Goal: Understand process/instructions

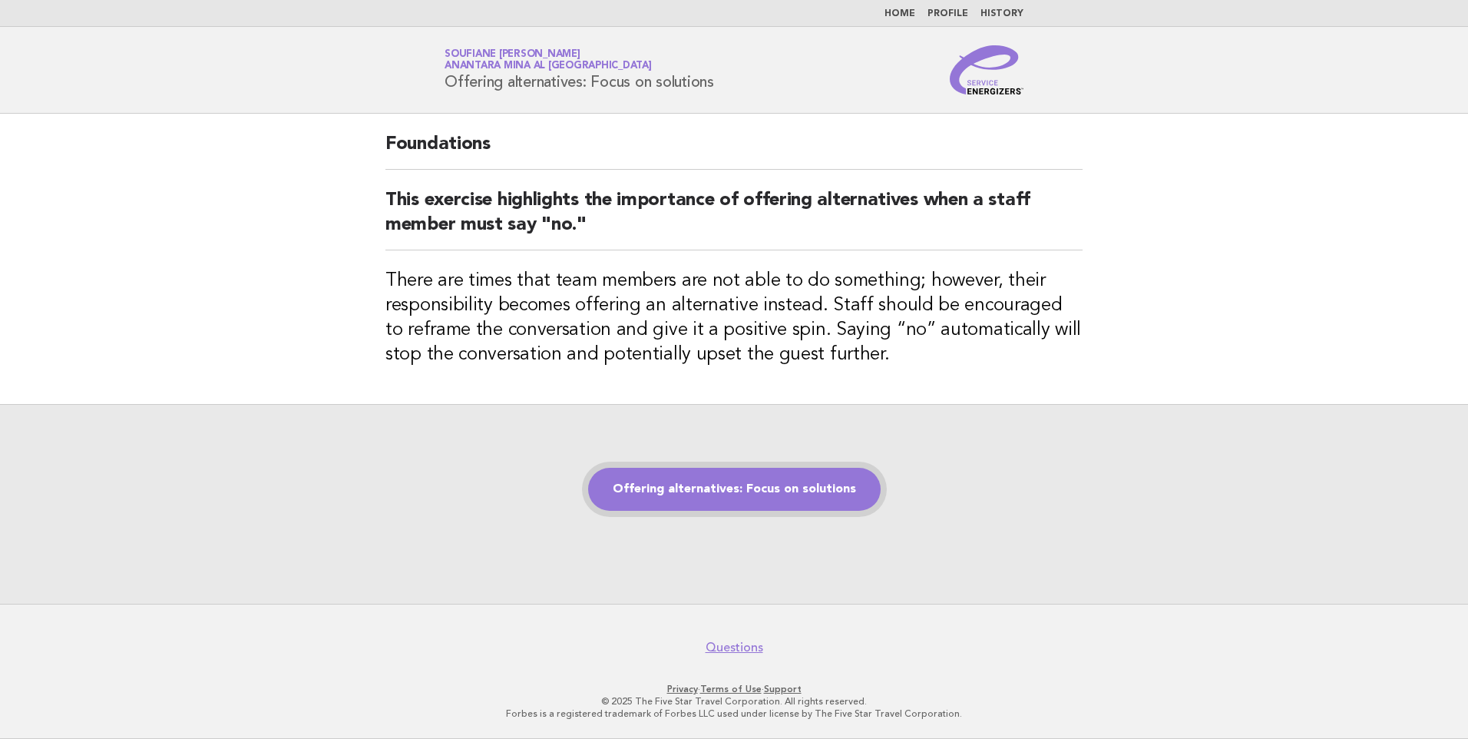
click at [690, 491] on link "Offering alternatives: Focus on solutions" at bounding box center [734, 489] width 293 height 43
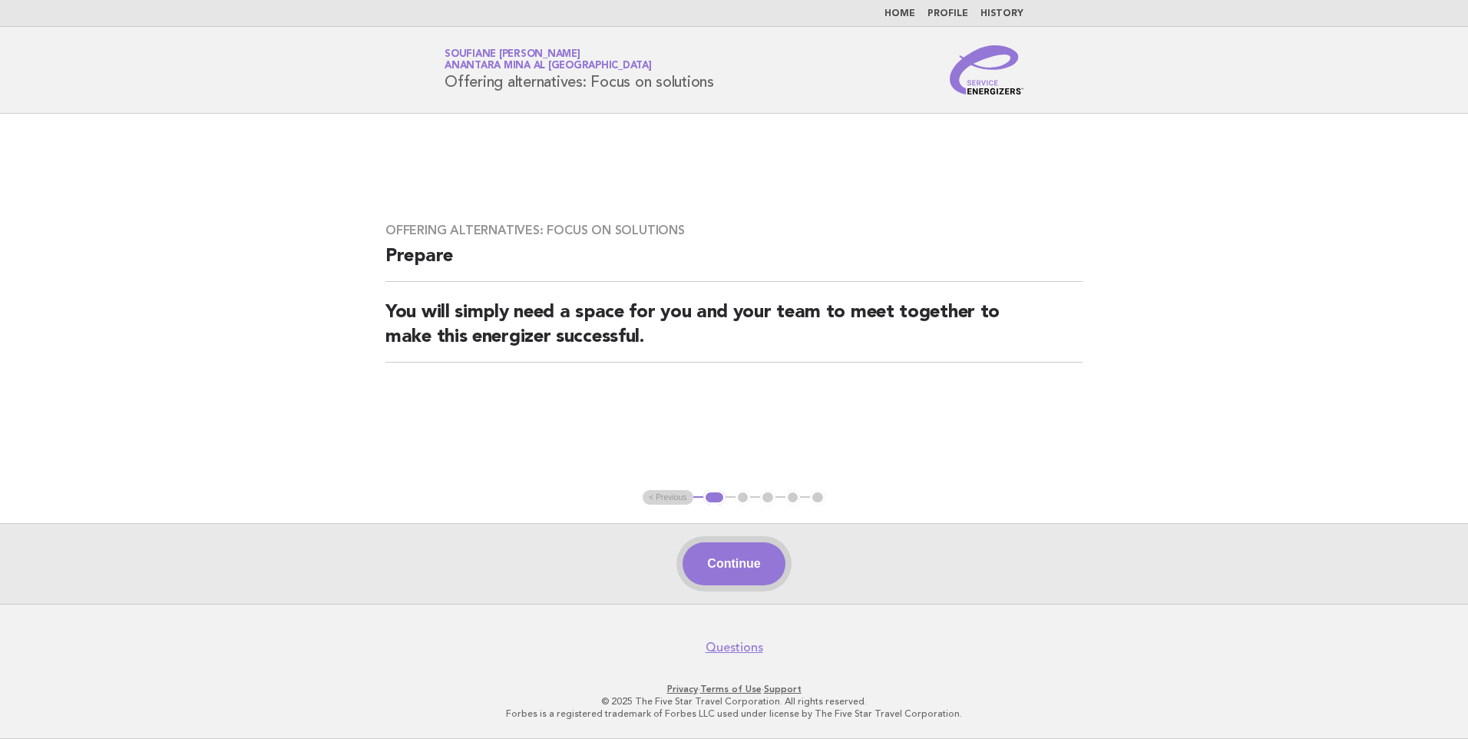
click at [727, 561] on button "Continue" at bounding box center [734, 563] width 102 height 43
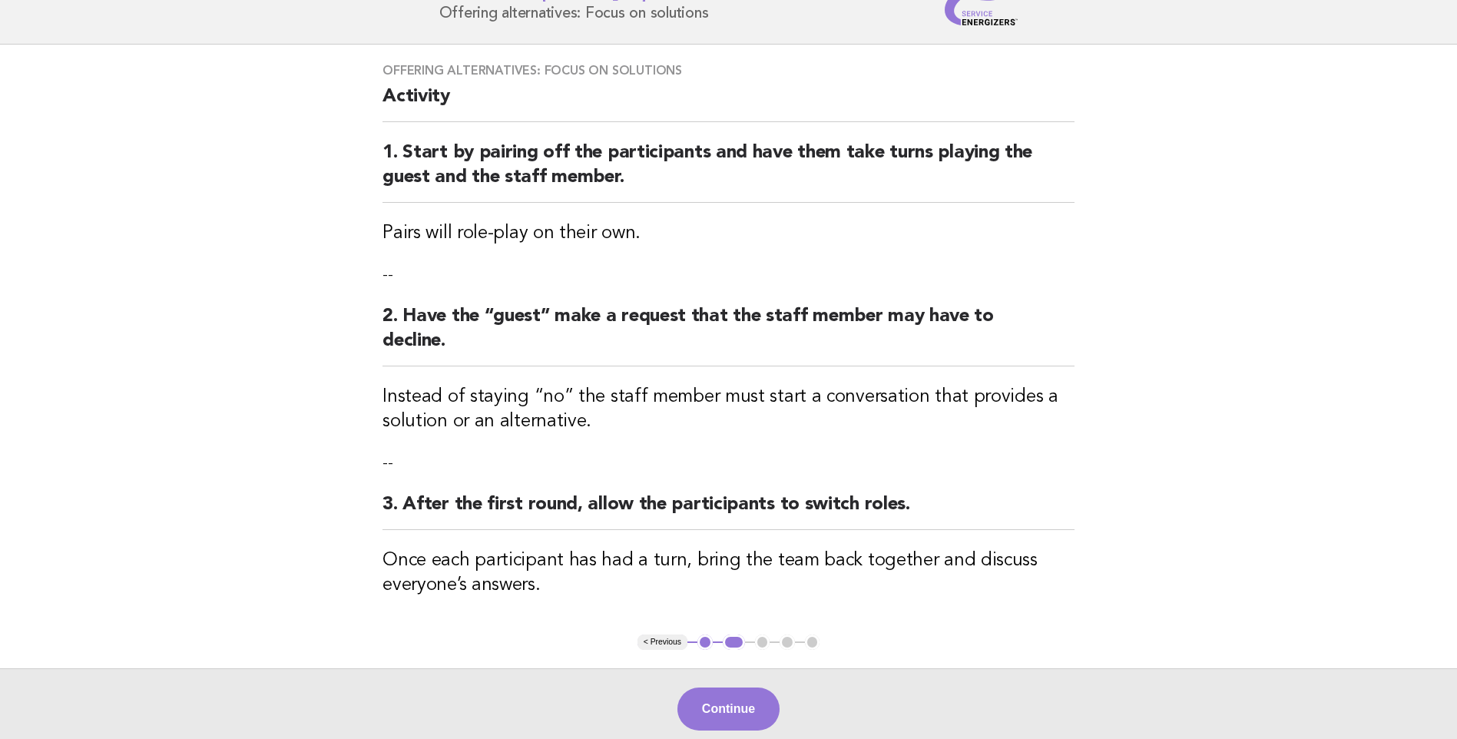
scroll to position [214, 0]
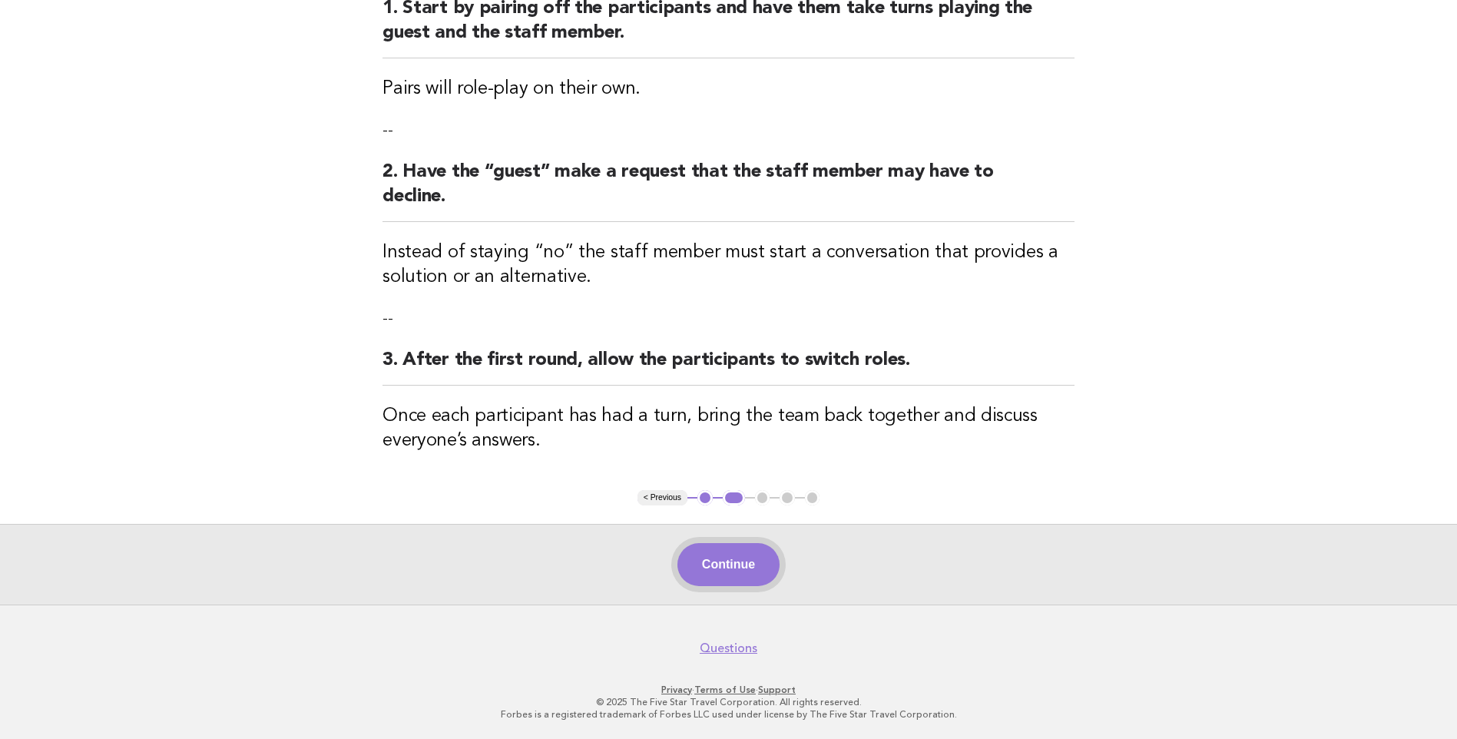
click at [743, 567] on button "Continue" at bounding box center [728, 564] width 102 height 43
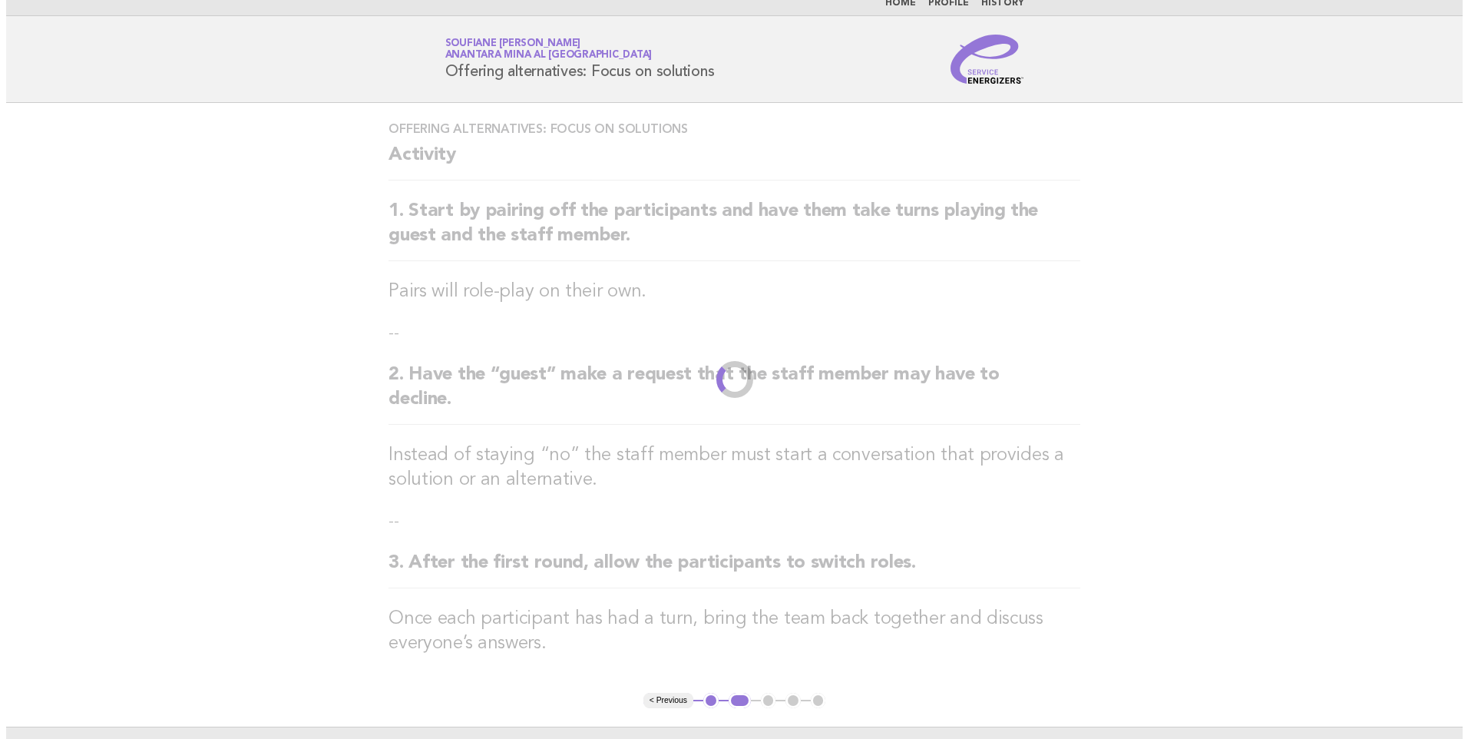
scroll to position [0, 0]
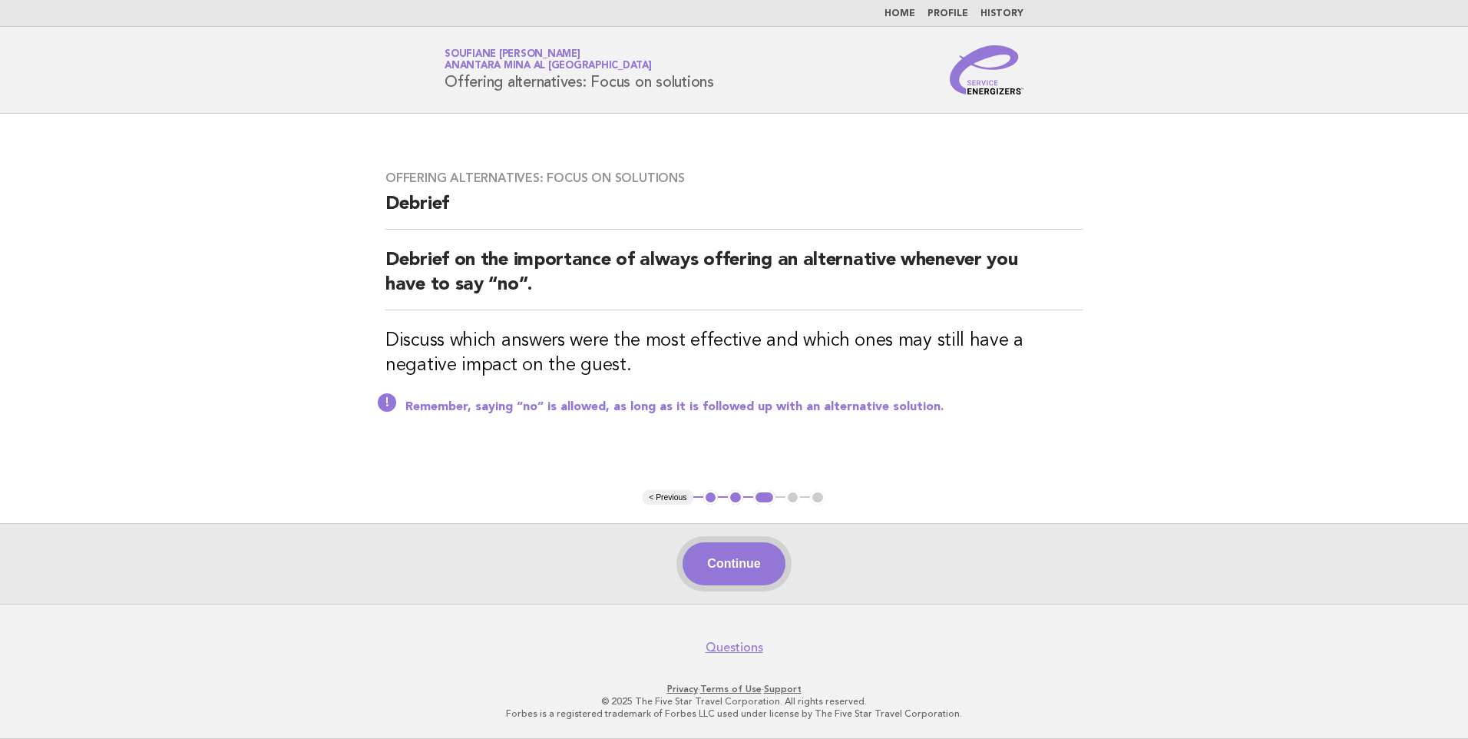
click at [723, 578] on button "Continue" at bounding box center [734, 563] width 102 height 43
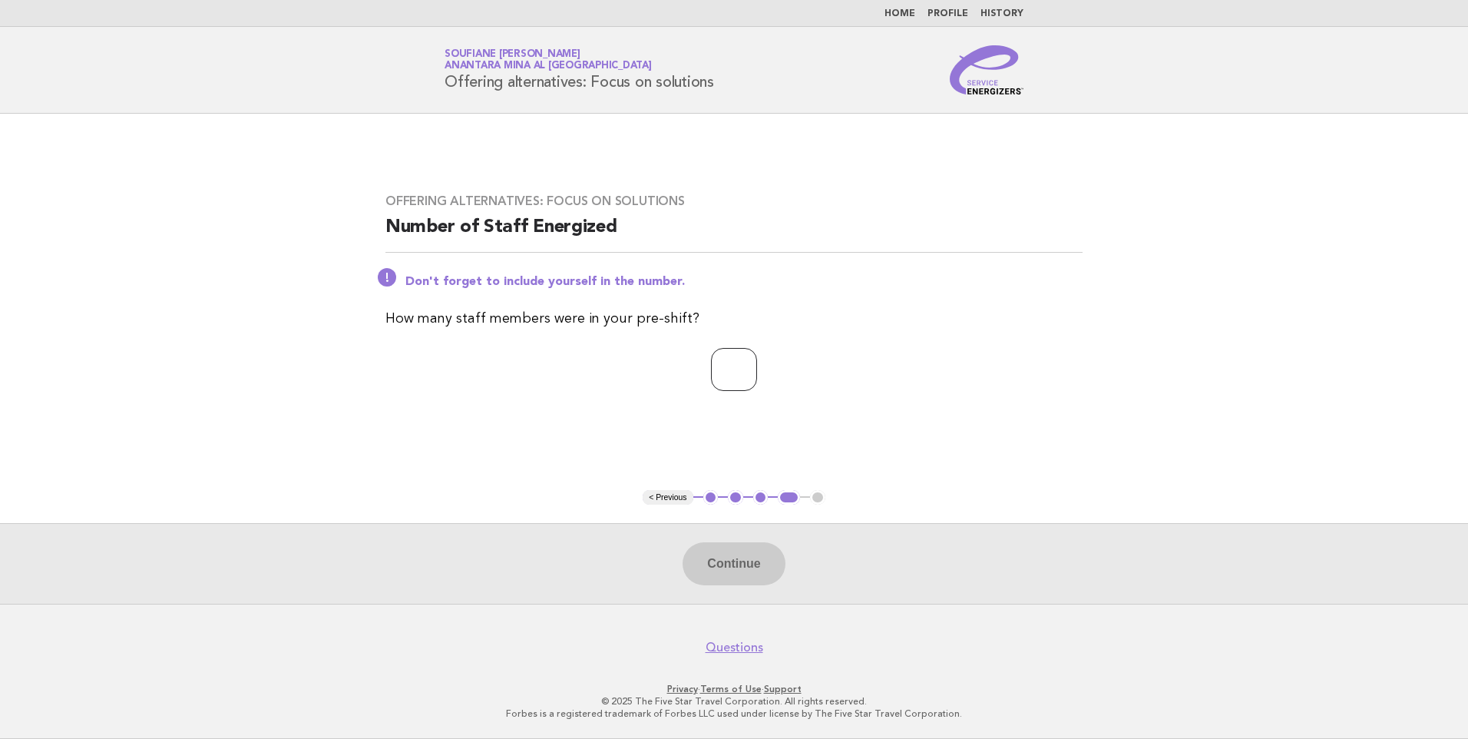
click at [730, 378] on input "number" at bounding box center [734, 369] width 46 height 43
type input "*"
click at [720, 566] on button "Continue" at bounding box center [734, 563] width 102 height 43
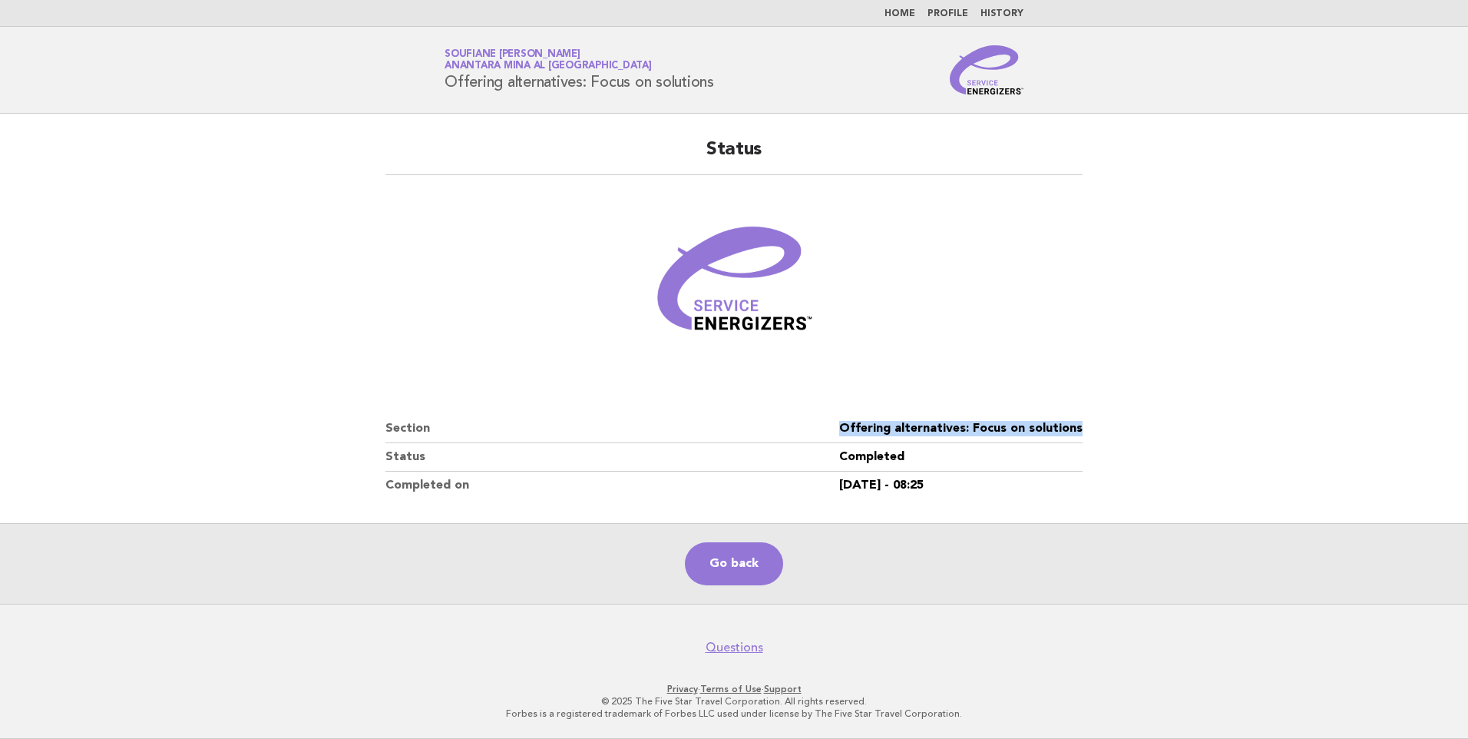
drag, startPoint x: 1089, startPoint y: 426, endPoint x: 836, endPoint y: 427, distance: 252.7
click at [836, 427] on div "Status Section Offering alternatives: Focus on solutions Status Completed Compl…" at bounding box center [734, 318] width 734 height 399
copy dl "Offering alternatives: Focus on solutions"
